Goal: Use online tool/utility: Utilize a website feature to perform a specific function

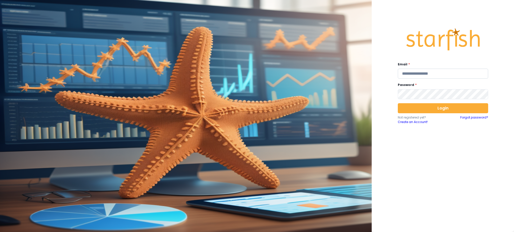
click at [431, 77] on input "email" at bounding box center [443, 74] width 90 height 10
type input "**********"
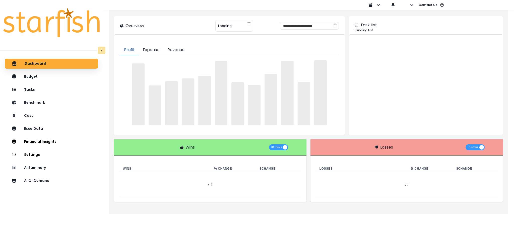
type input "********"
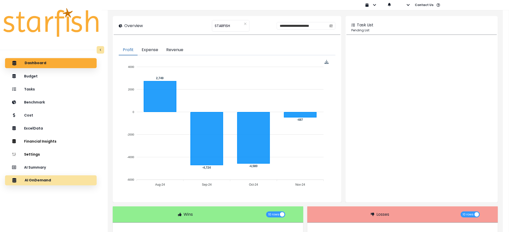
click at [48, 183] on div "AI OnDemand" at bounding box center [51, 180] width 84 height 11
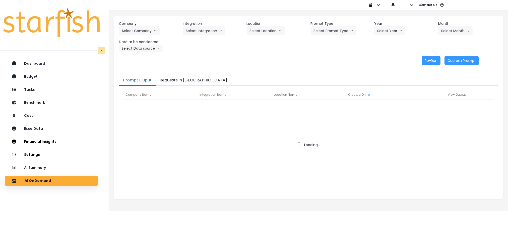
click at [176, 76] on button "Requests in [GEOGRAPHIC_DATA]" at bounding box center [194, 80] width 76 height 11
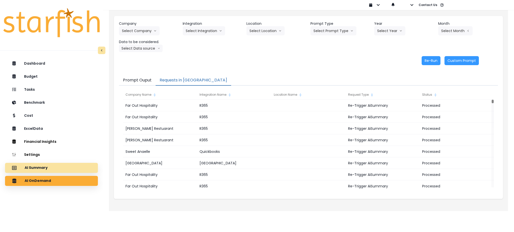
click at [50, 170] on div "AI Summary" at bounding box center [51, 168] width 85 height 11
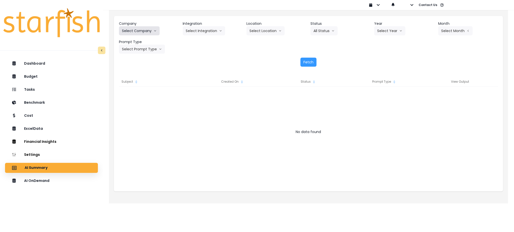
click at [143, 29] on button "Select Company" at bounding box center [139, 30] width 41 height 9
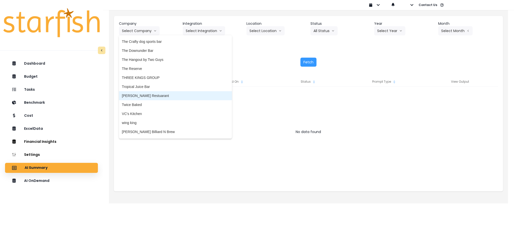
scroll to position [974, 0]
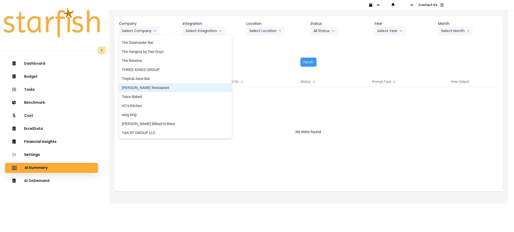
click at [138, 91] on li "[PERSON_NAME] Restuarant" at bounding box center [175, 87] width 113 height 9
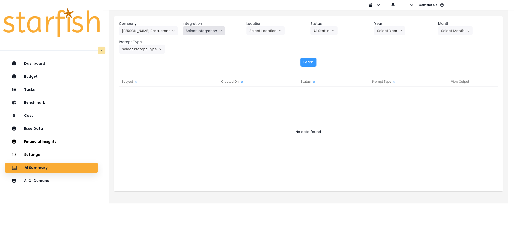
click at [203, 30] on button "Select Integration" at bounding box center [204, 30] width 42 height 9
click at [190, 43] on span "R365" at bounding box center [190, 41] width 8 height 5
click at [384, 34] on button "Select Year" at bounding box center [389, 30] width 31 height 9
click at [378, 60] on span "2025" at bounding box center [381, 59] width 8 height 5
click at [459, 27] on button "Select Period" at bounding box center [455, 30] width 34 height 9
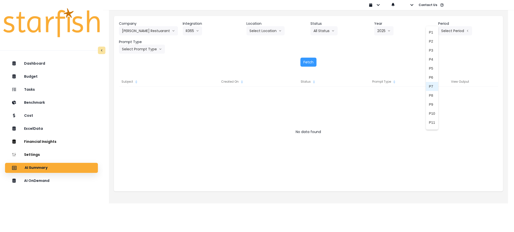
click at [429, 86] on span "P7" at bounding box center [432, 86] width 6 height 5
click at [157, 52] on button "Select Prompt Type" at bounding box center [142, 49] width 46 height 9
click at [130, 97] on span "Monthly Summary" at bounding box center [136, 95] width 28 height 5
click at [308, 65] on button "Fetch" at bounding box center [308, 62] width 16 height 9
